Goal: Obtain resource: Obtain resource

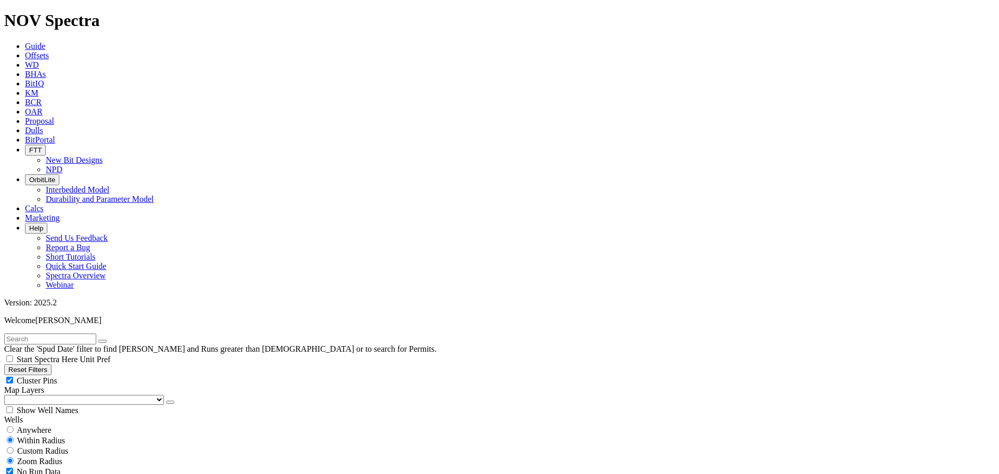
scroll to position [287, 0]
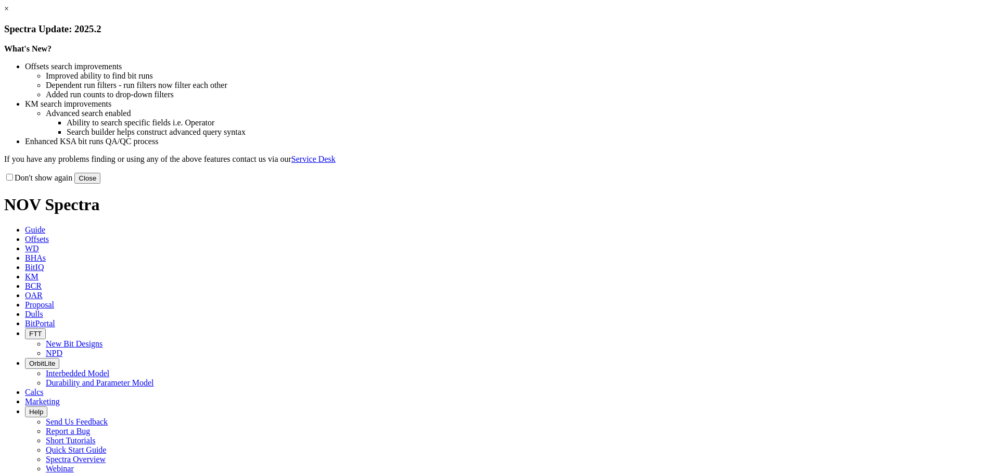
click at [100, 184] on button "Close" at bounding box center [87, 178] width 26 height 11
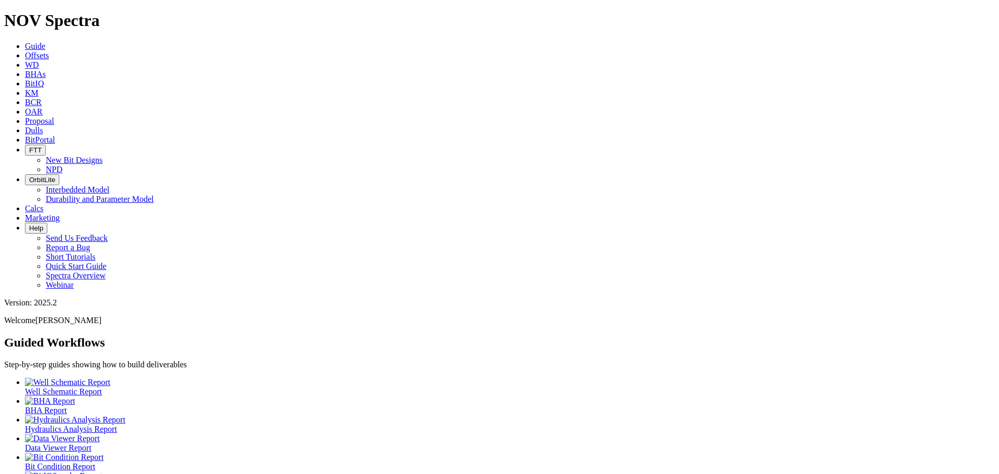
click at [25, 51] on icon at bounding box center [25, 55] width 0 height 9
click at [49, 51] on span "Offsets" at bounding box center [37, 55] width 24 height 9
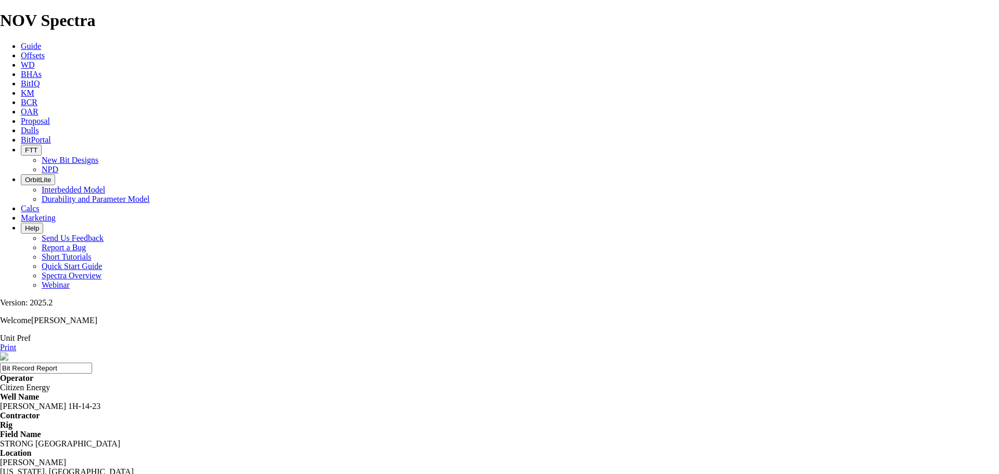
click at [16, 343] on link "Print" at bounding box center [8, 347] width 16 height 9
